Goal: Task Accomplishment & Management: Use online tool/utility

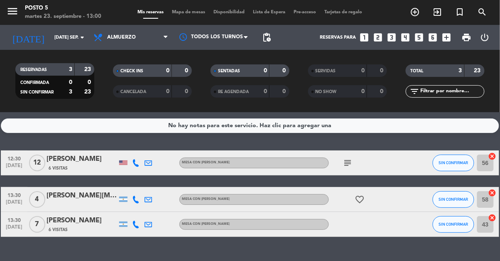
click at [493, 154] on icon "cancel" at bounding box center [492, 156] width 8 height 8
click at [485, 163] on icon "border_all" at bounding box center [486, 163] width 10 height 10
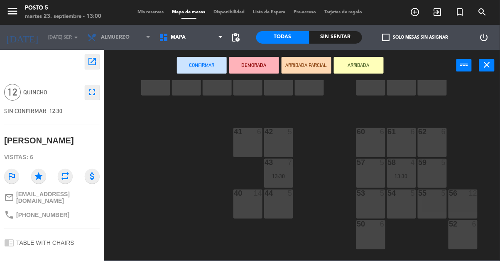
scroll to position [152, 0]
click at [245, 202] on div "40 14" at bounding box center [247, 202] width 29 height 29
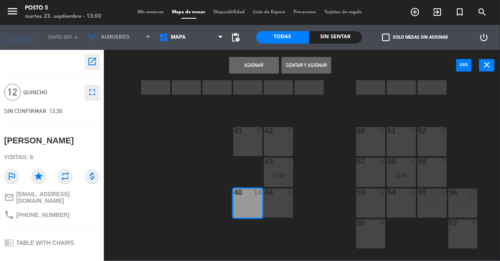
click at [262, 65] on button "Asignar" at bounding box center [254, 65] width 50 height 17
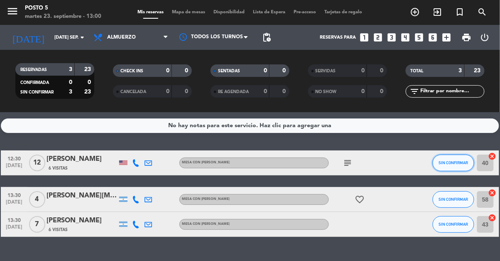
click at [461, 165] on button "SIN CONFIRMAR" at bounding box center [452, 162] width 41 height 17
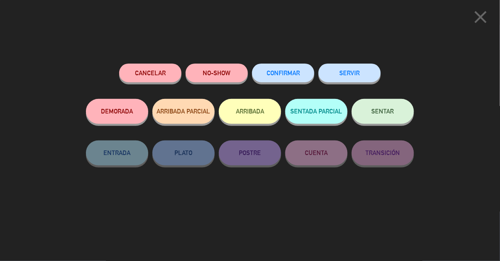
click at [387, 118] on button "SENTAR" at bounding box center [383, 111] width 62 height 25
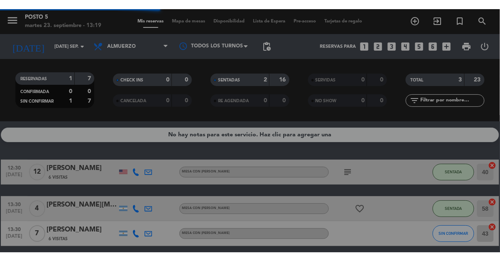
scroll to position [40, 0]
